Goal: Task Accomplishment & Management: Manage account settings

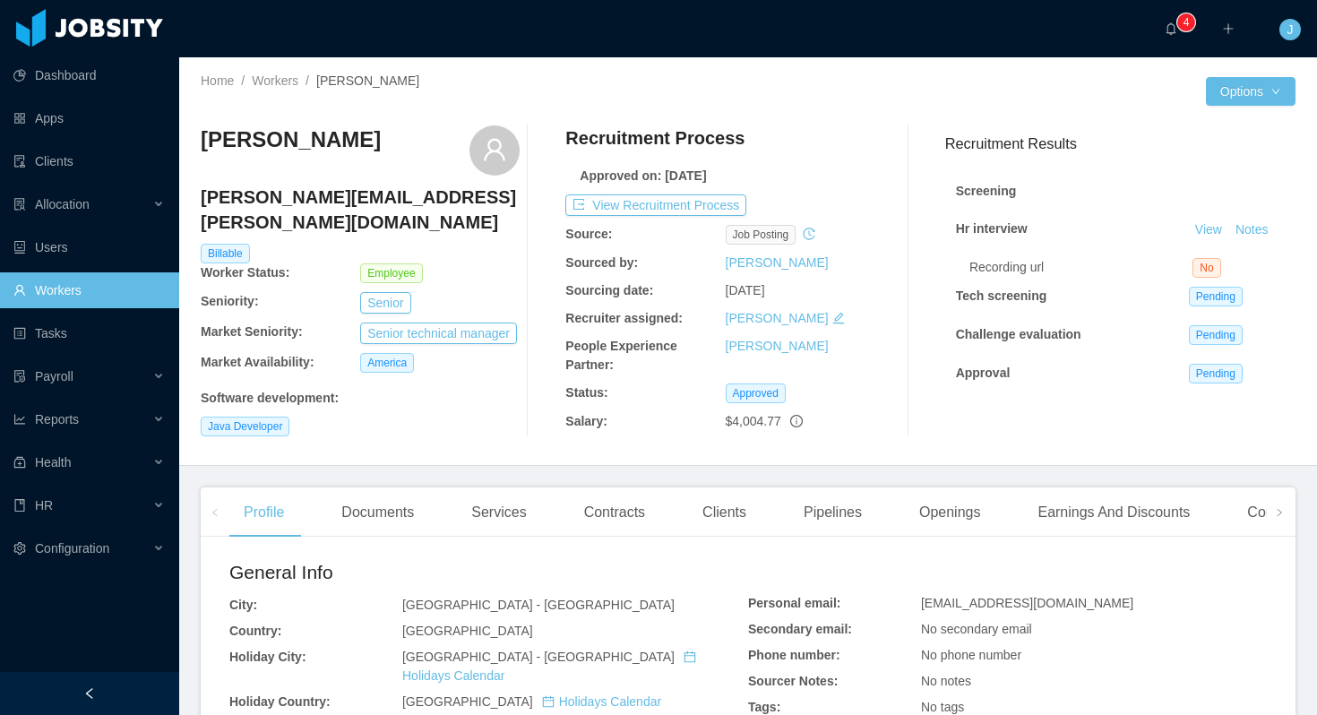
click at [280, 84] on link "Workers" at bounding box center [275, 80] width 47 height 14
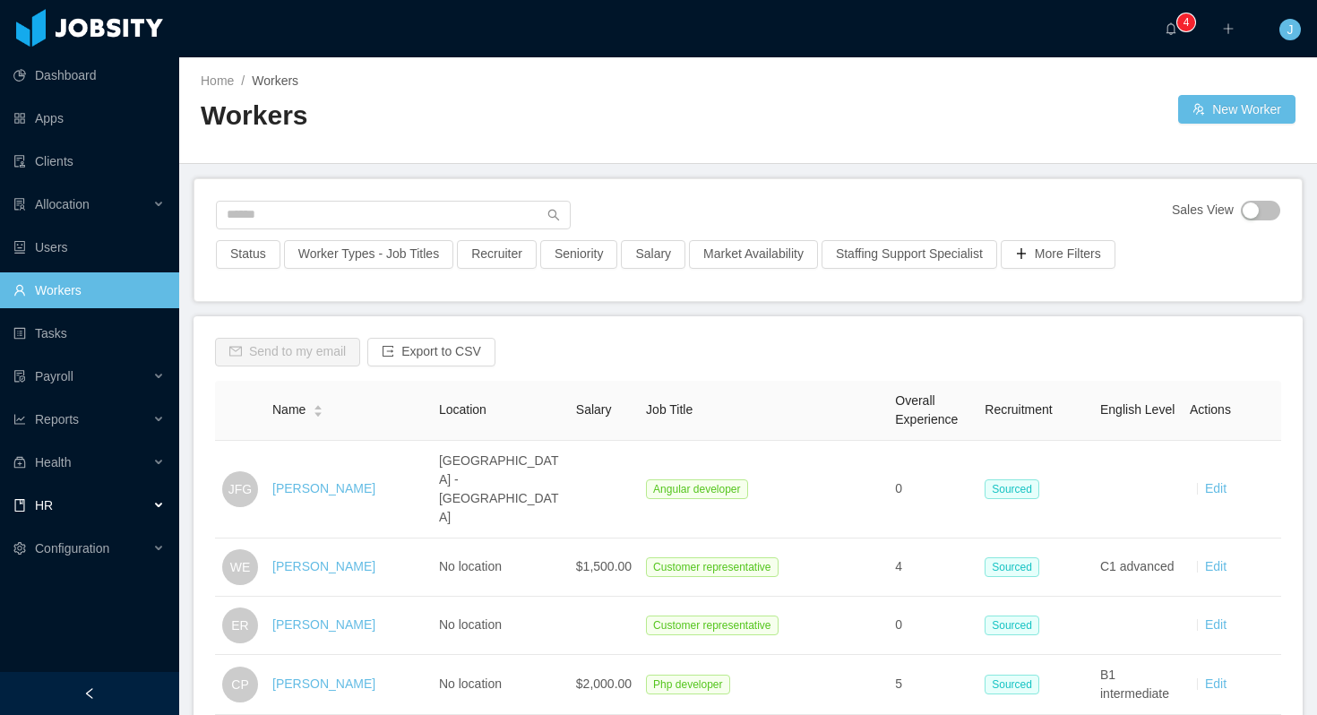
click at [159, 501] on div "HR" at bounding box center [89, 505] width 179 height 36
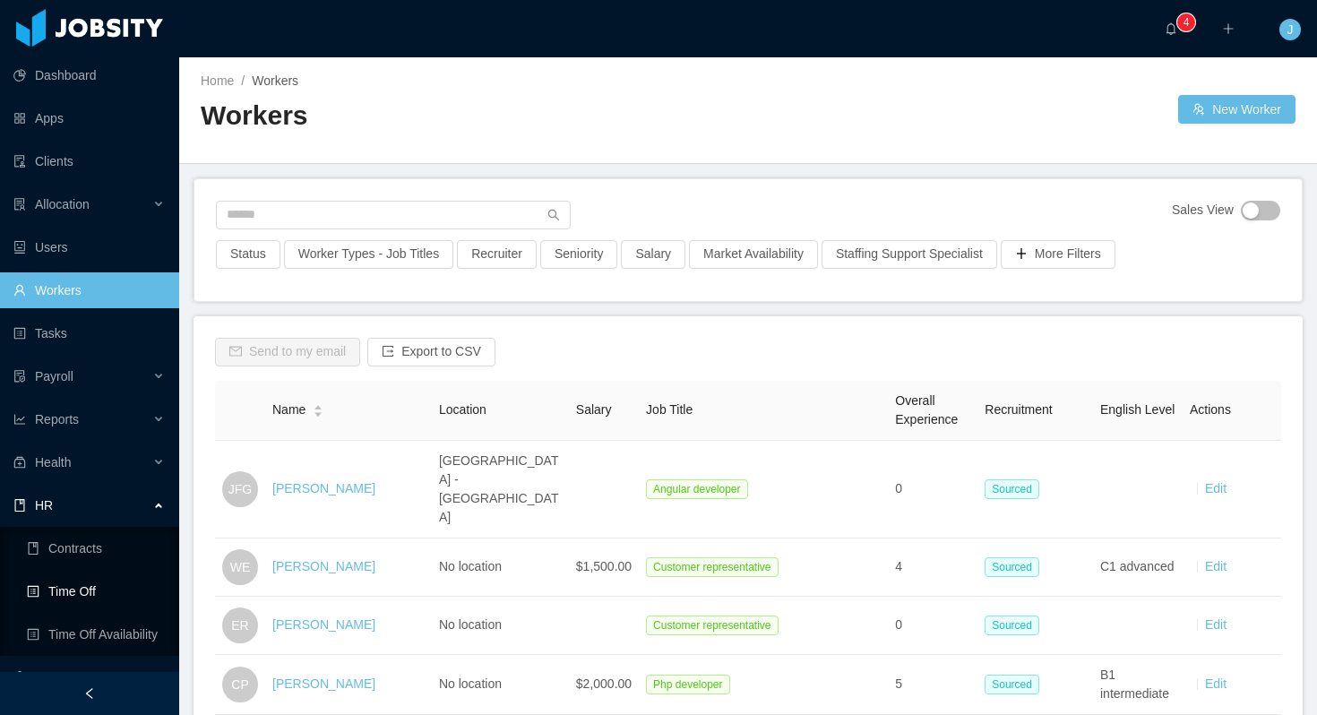
click at [99, 585] on link "Time Off" at bounding box center [96, 592] width 138 height 36
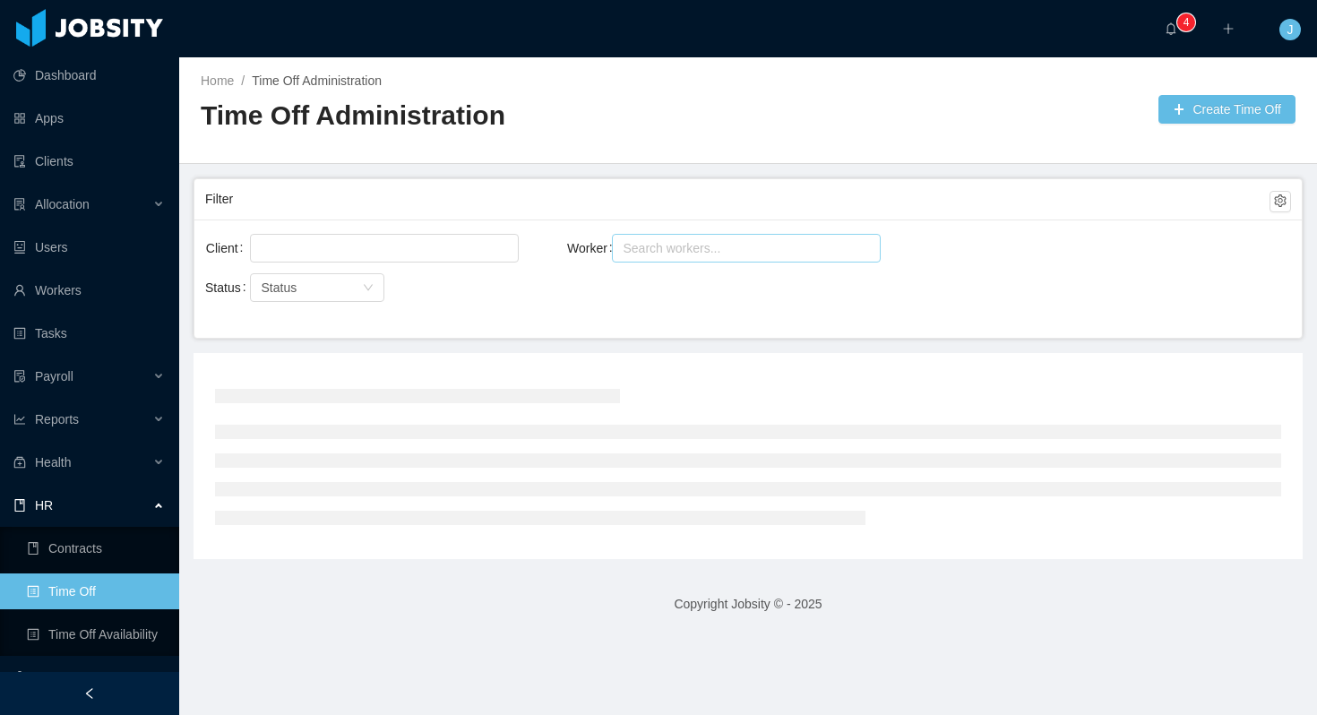
click at [664, 246] on div "Search workers..." at bounding box center [738, 248] width 231 height 18
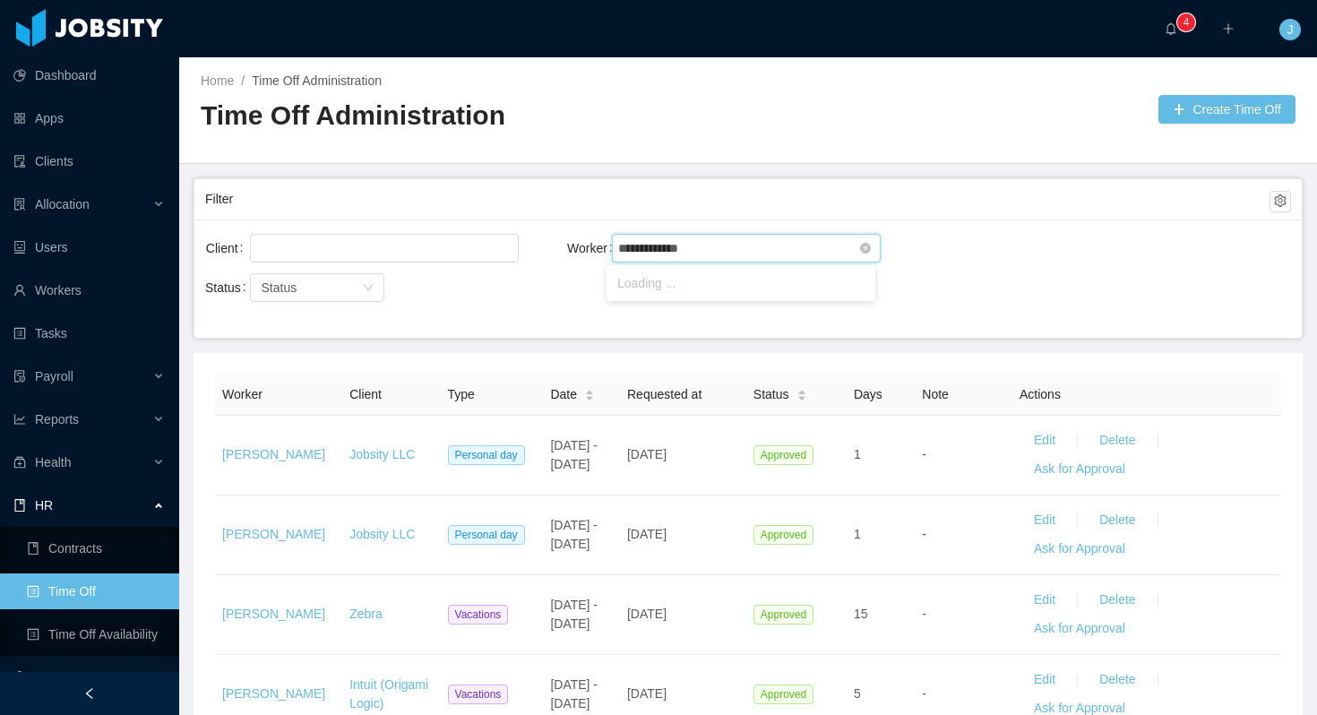
type input "**********"
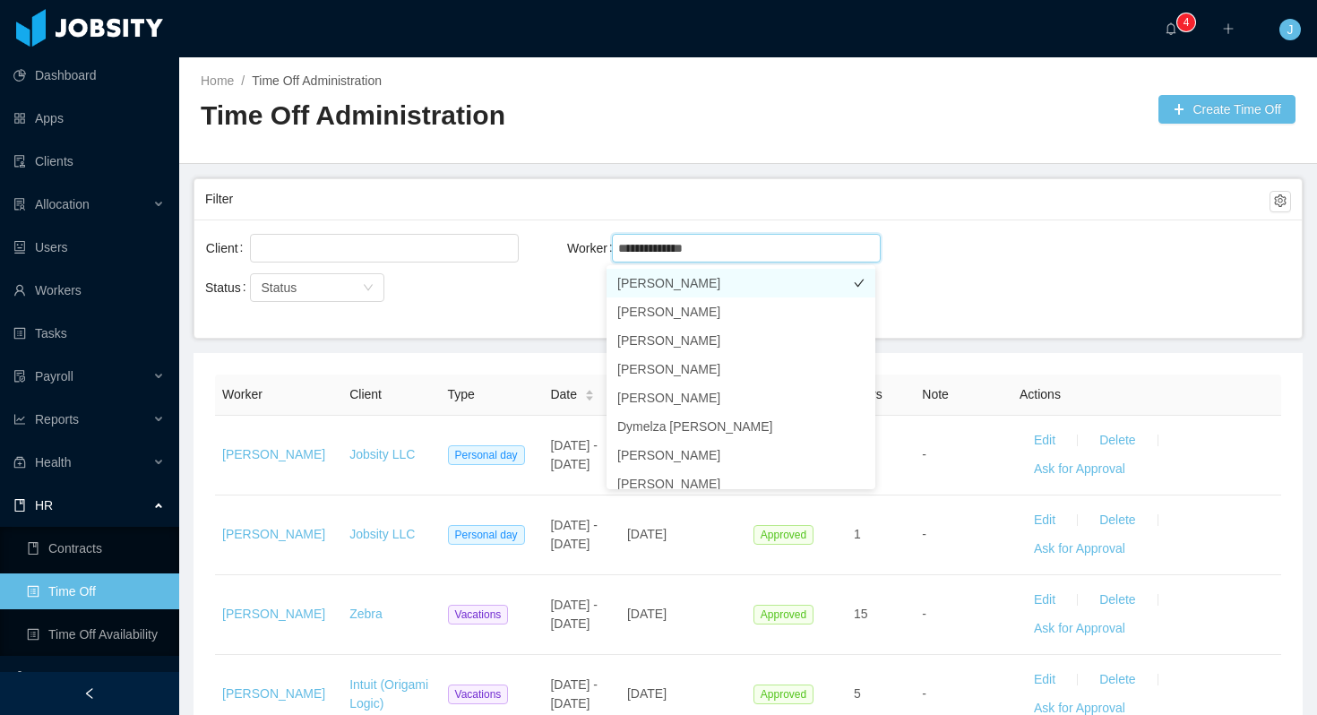
click at [703, 284] on li "[PERSON_NAME]" at bounding box center [741, 283] width 269 height 29
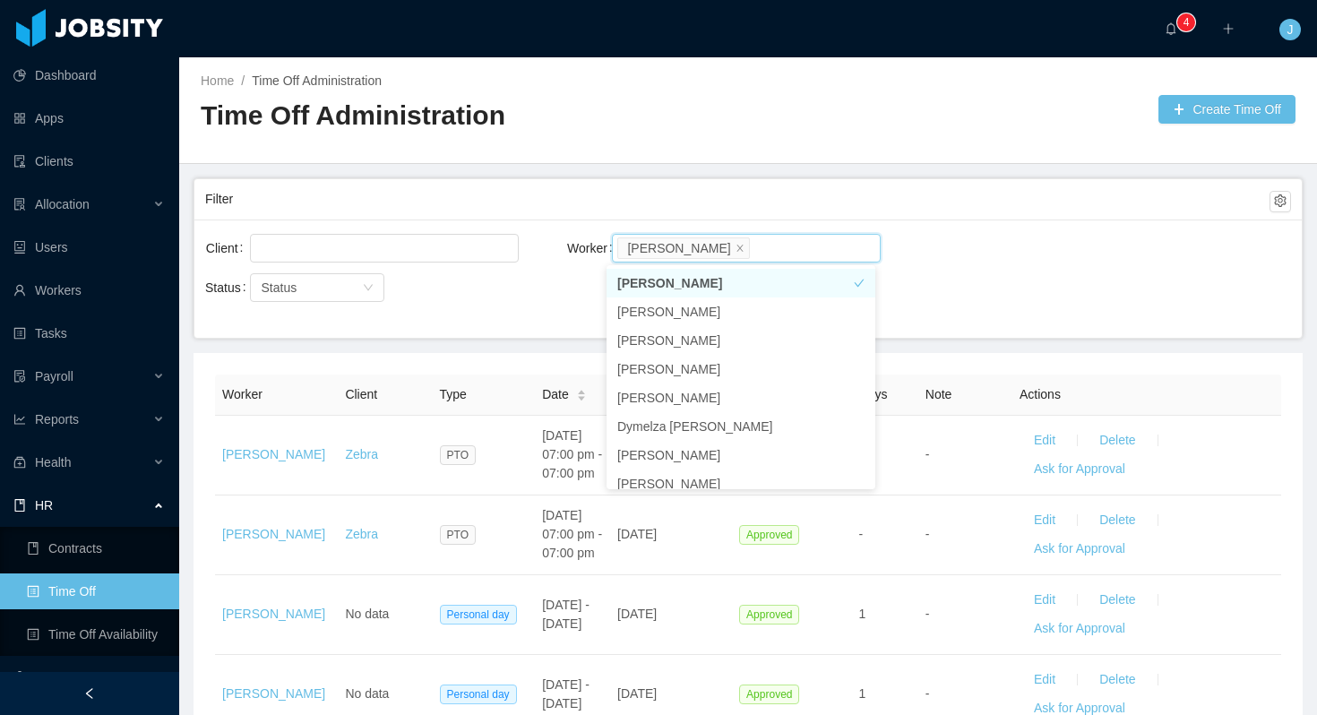
click at [1010, 247] on div "Client Worker Search workers... [PERSON_NAME]" at bounding box center [748, 258] width 1086 height 57
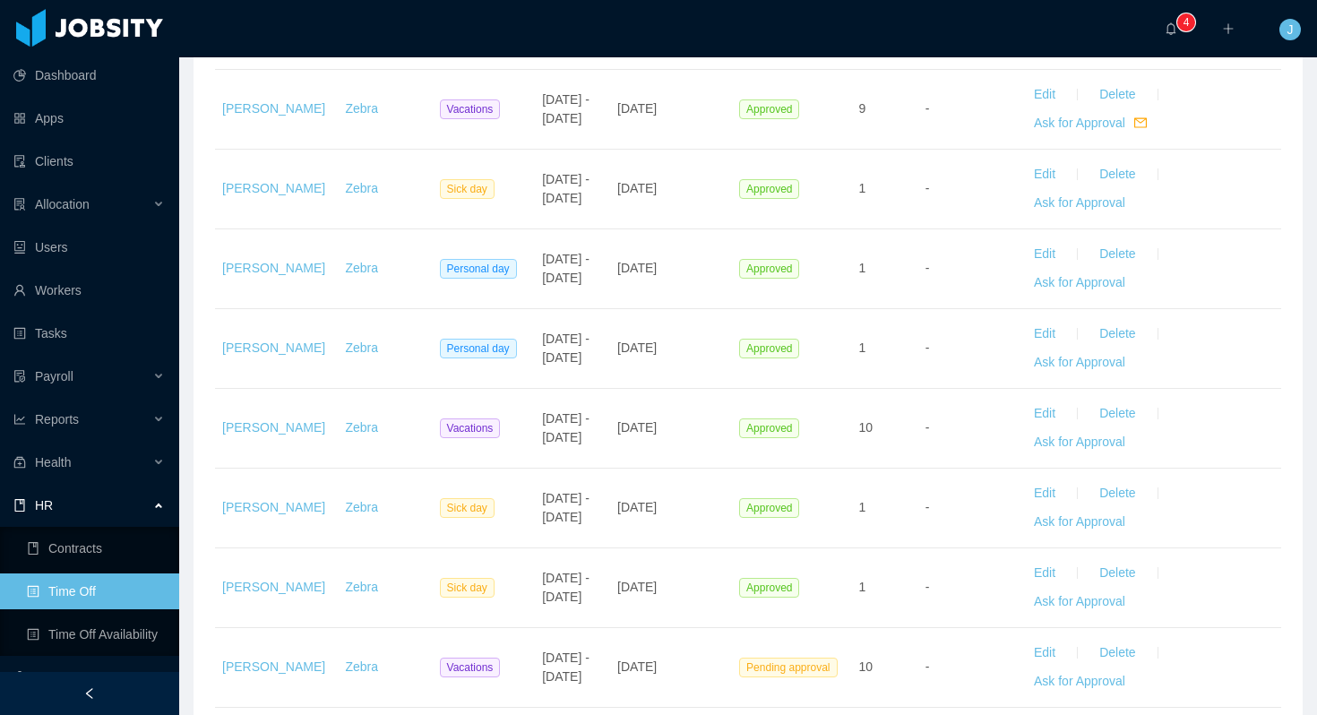
scroll to position [1178, 0]
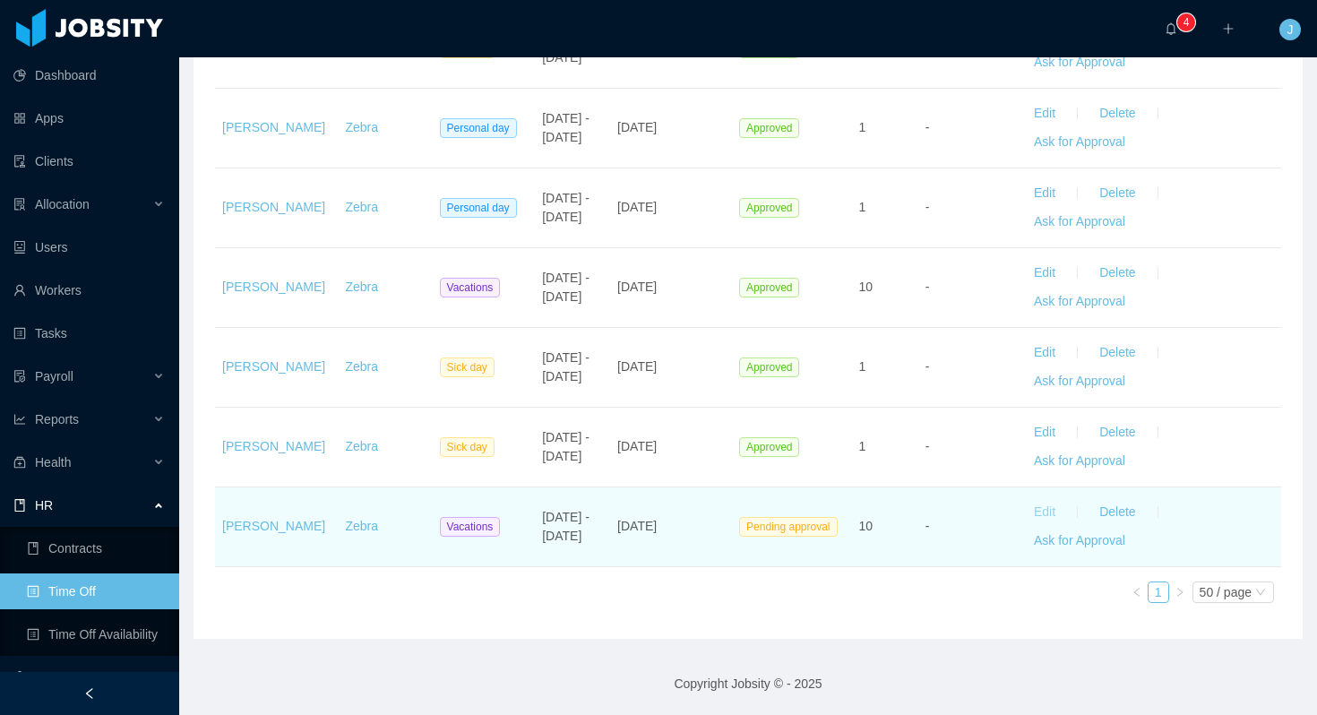
click at [1044, 512] on button "Edit" at bounding box center [1045, 512] width 50 height 29
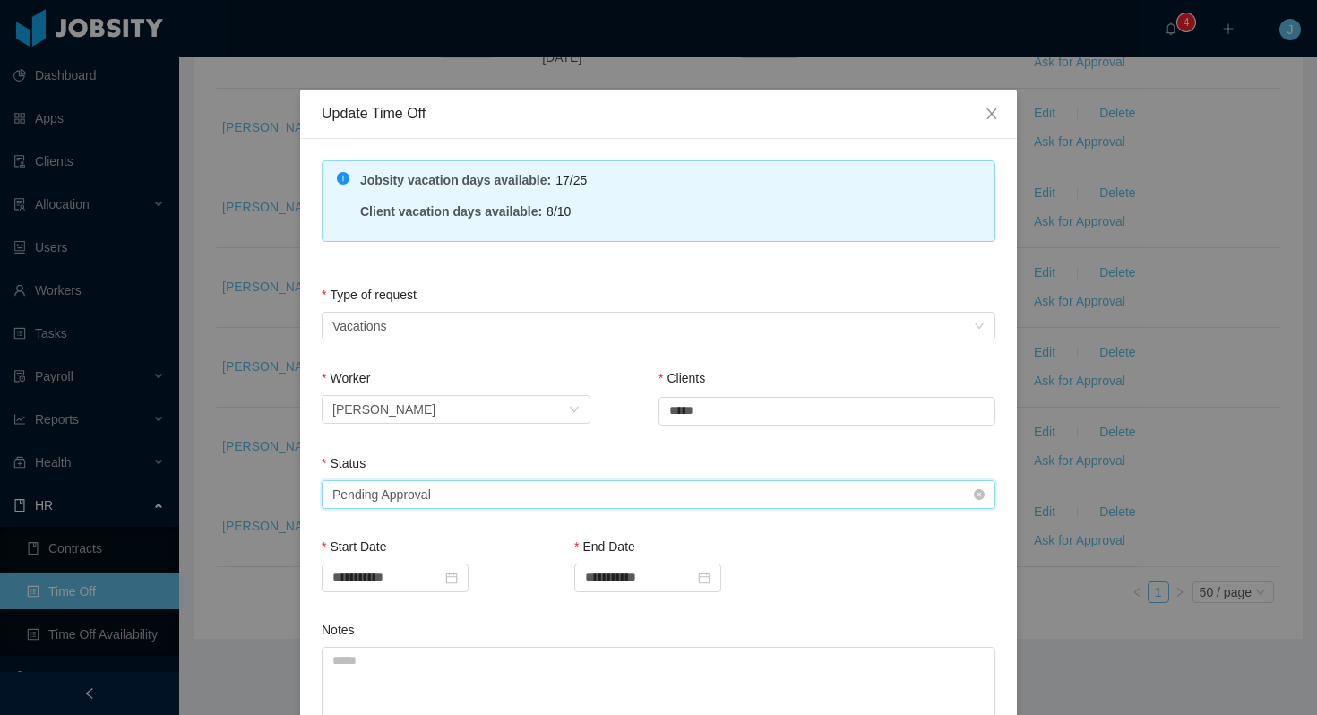
click at [453, 488] on div "Select status Pending Approval" at bounding box center [652, 494] width 641 height 27
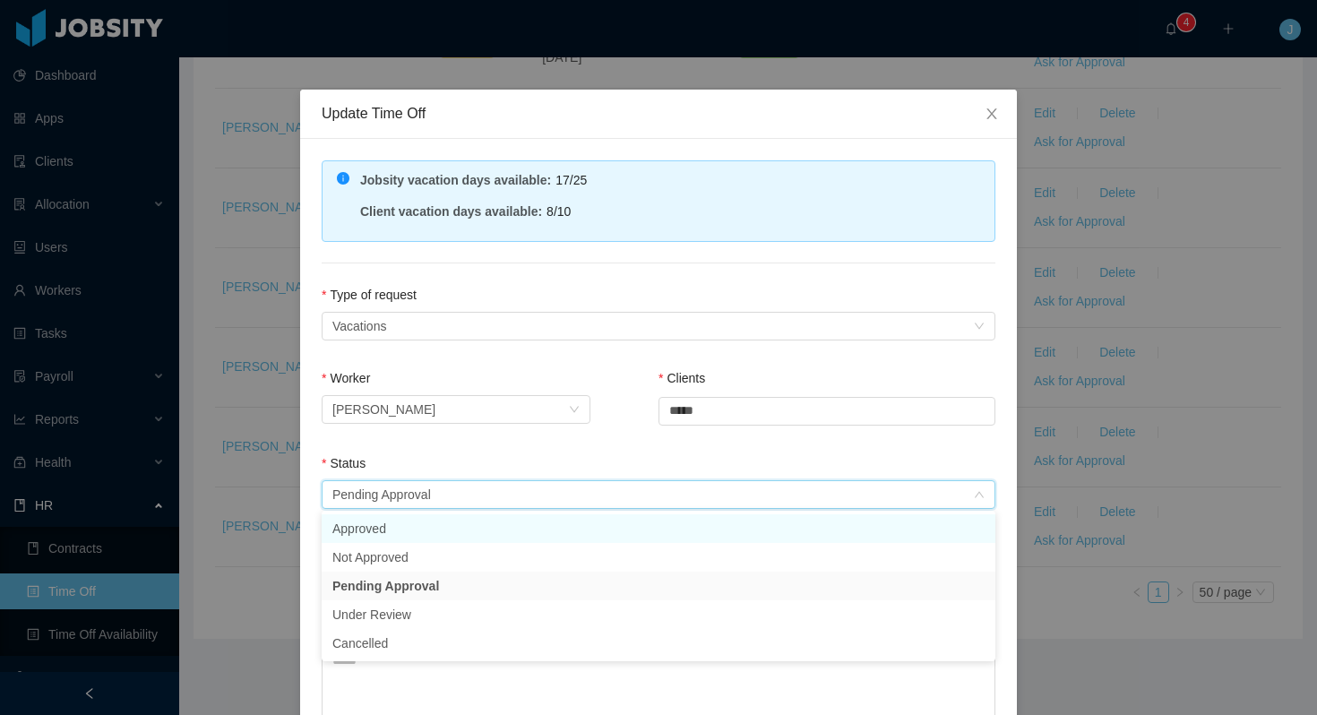
click at [409, 530] on li "Approved" at bounding box center [659, 528] width 674 height 29
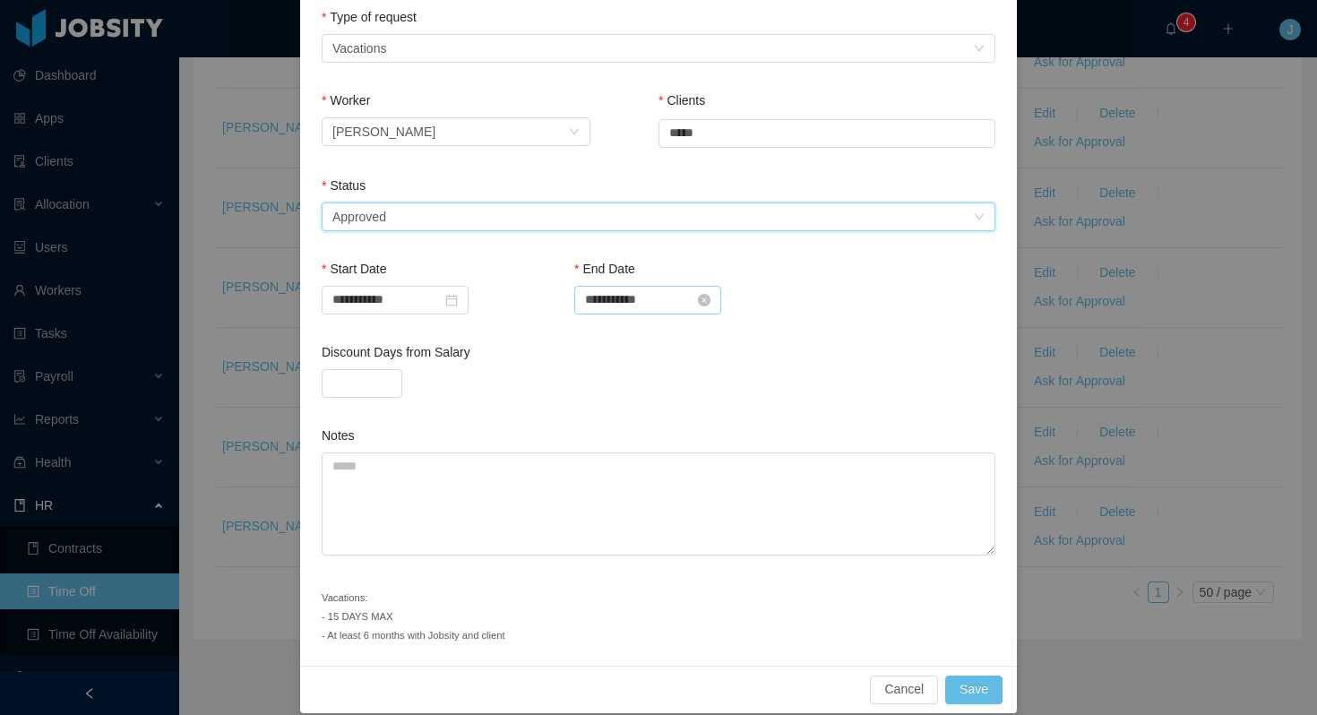
scroll to position [296, 0]
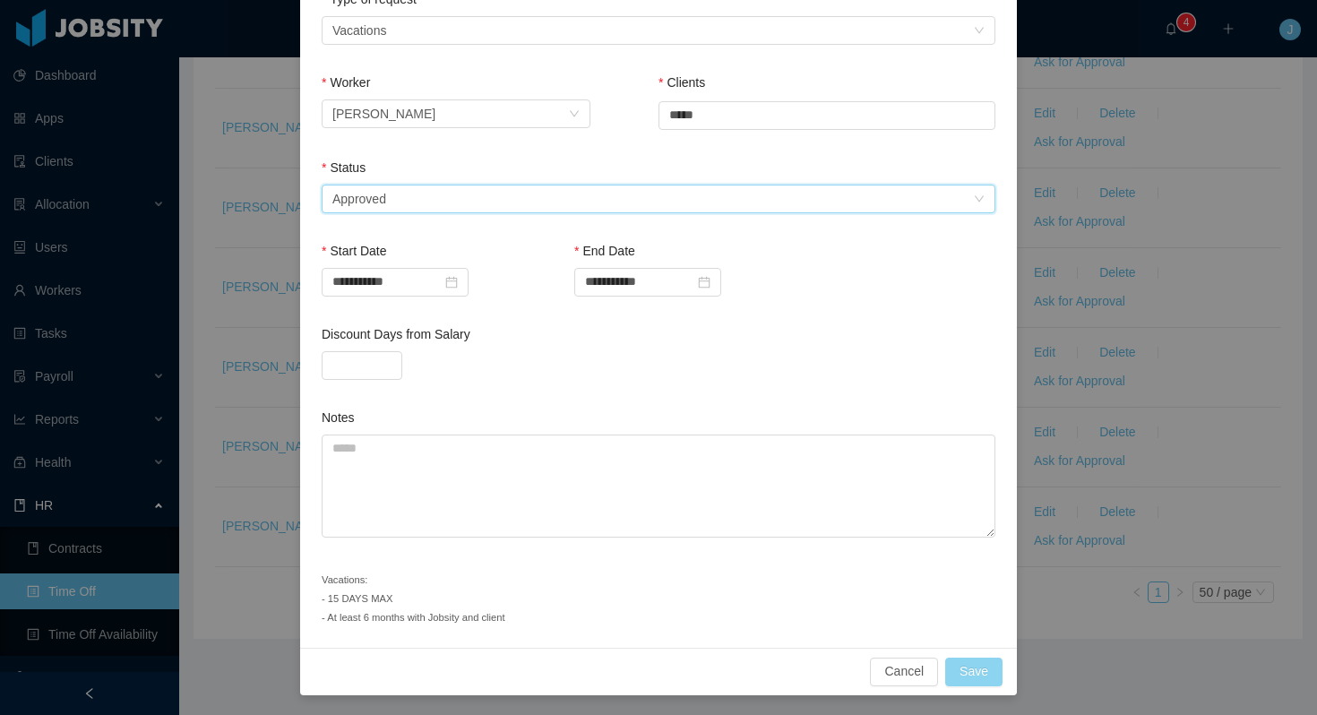
click at [980, 664] on button "Save" at bounding box center [973, 672] width 57 height 29
